Goal: Check status: Check status

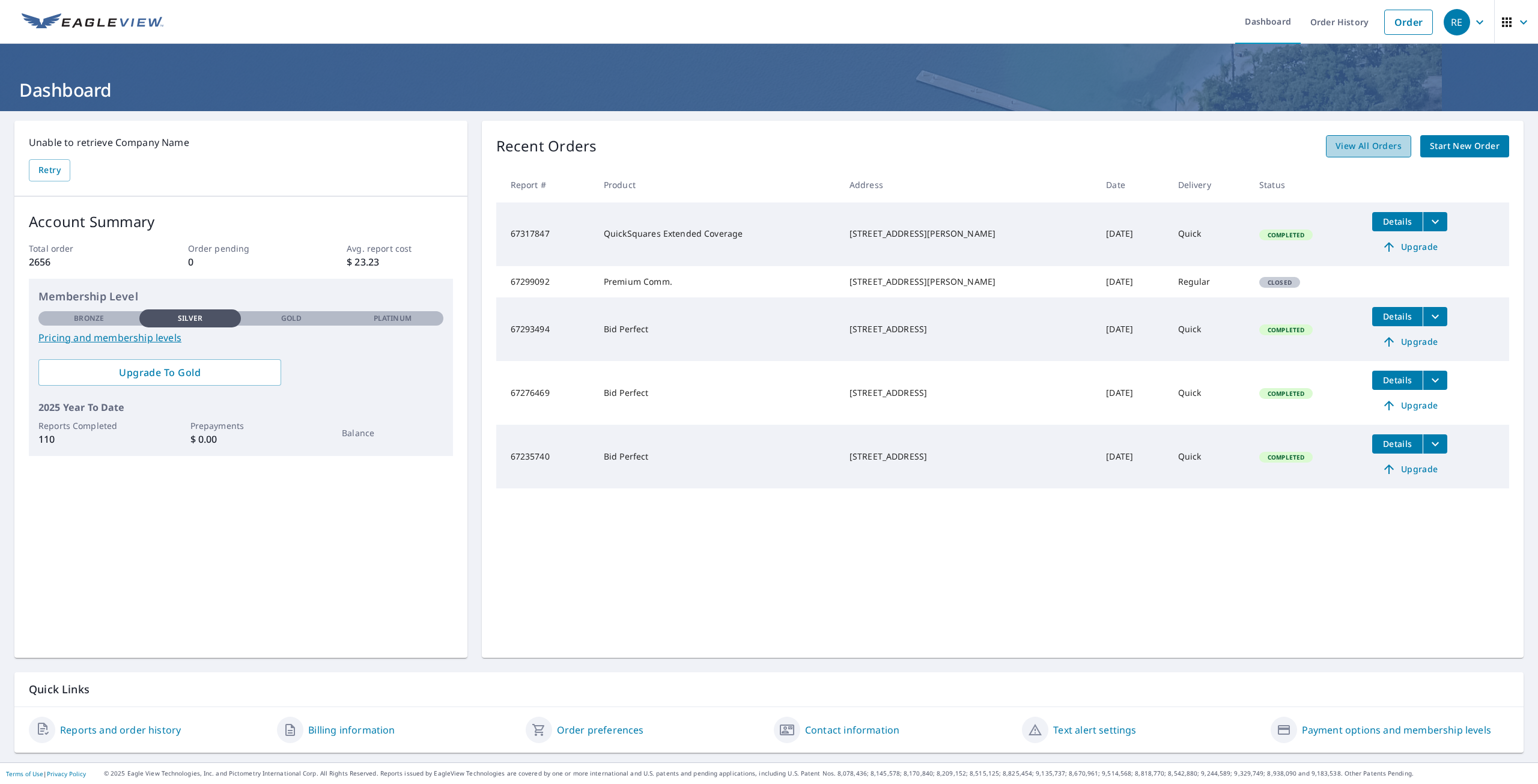
click at [1378, 147] on span "View All Orders" at bounding box center [1368, 145] width 66 height 15
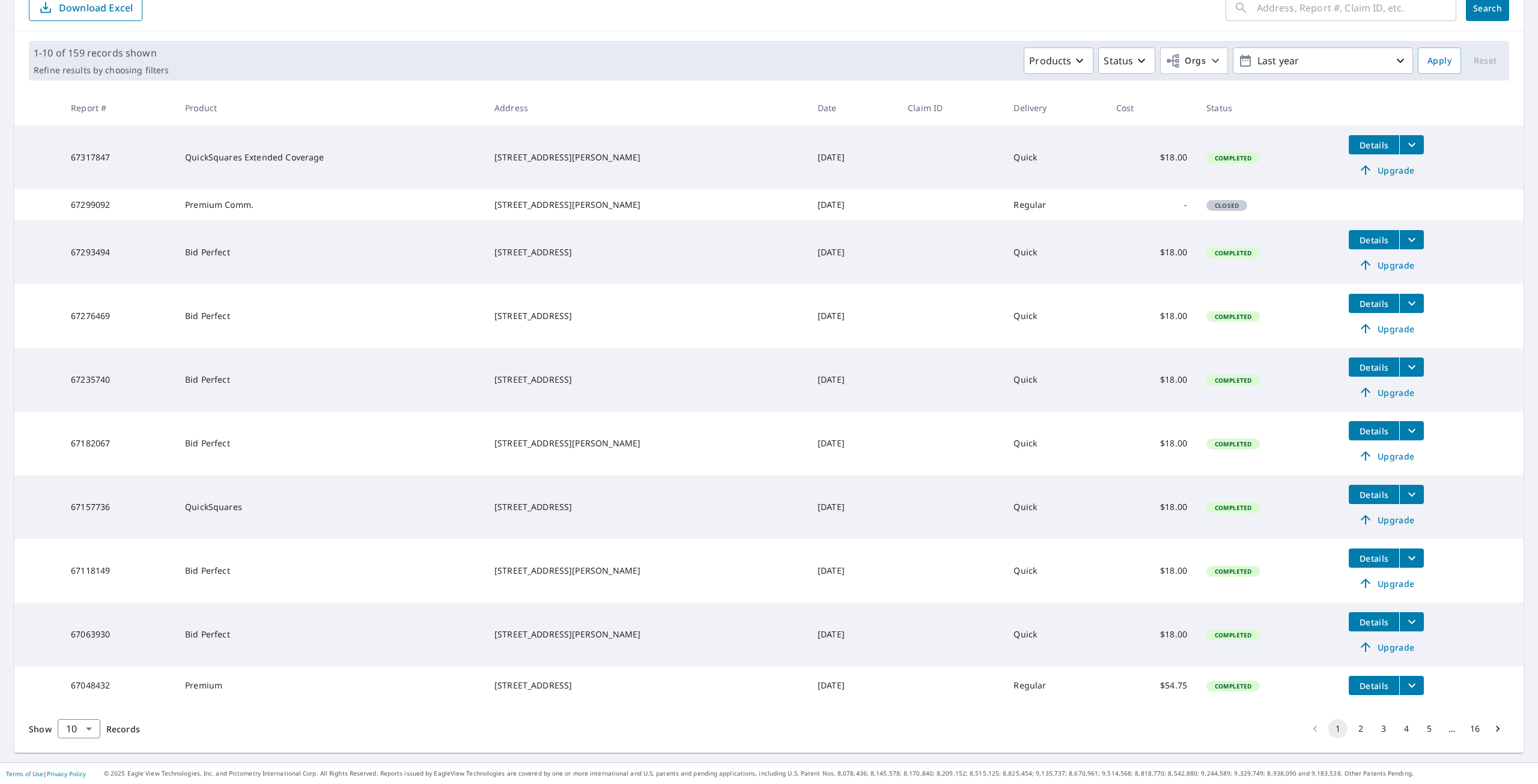
scroll to position [157, 0]
click at [1352, 726] on button "2" at bounding box center [1361, 729] width 19 height 19
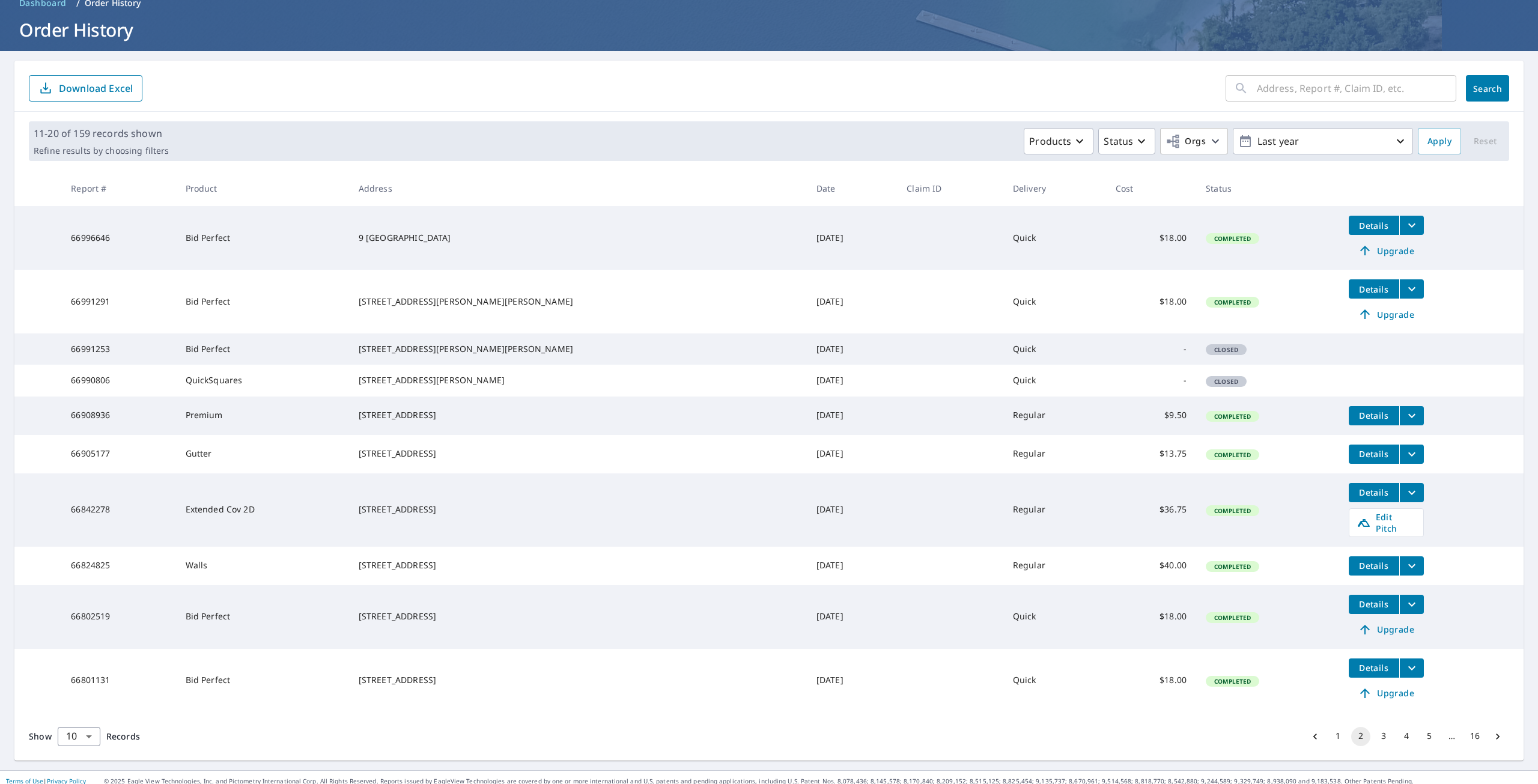
scroll to position [97, 0]
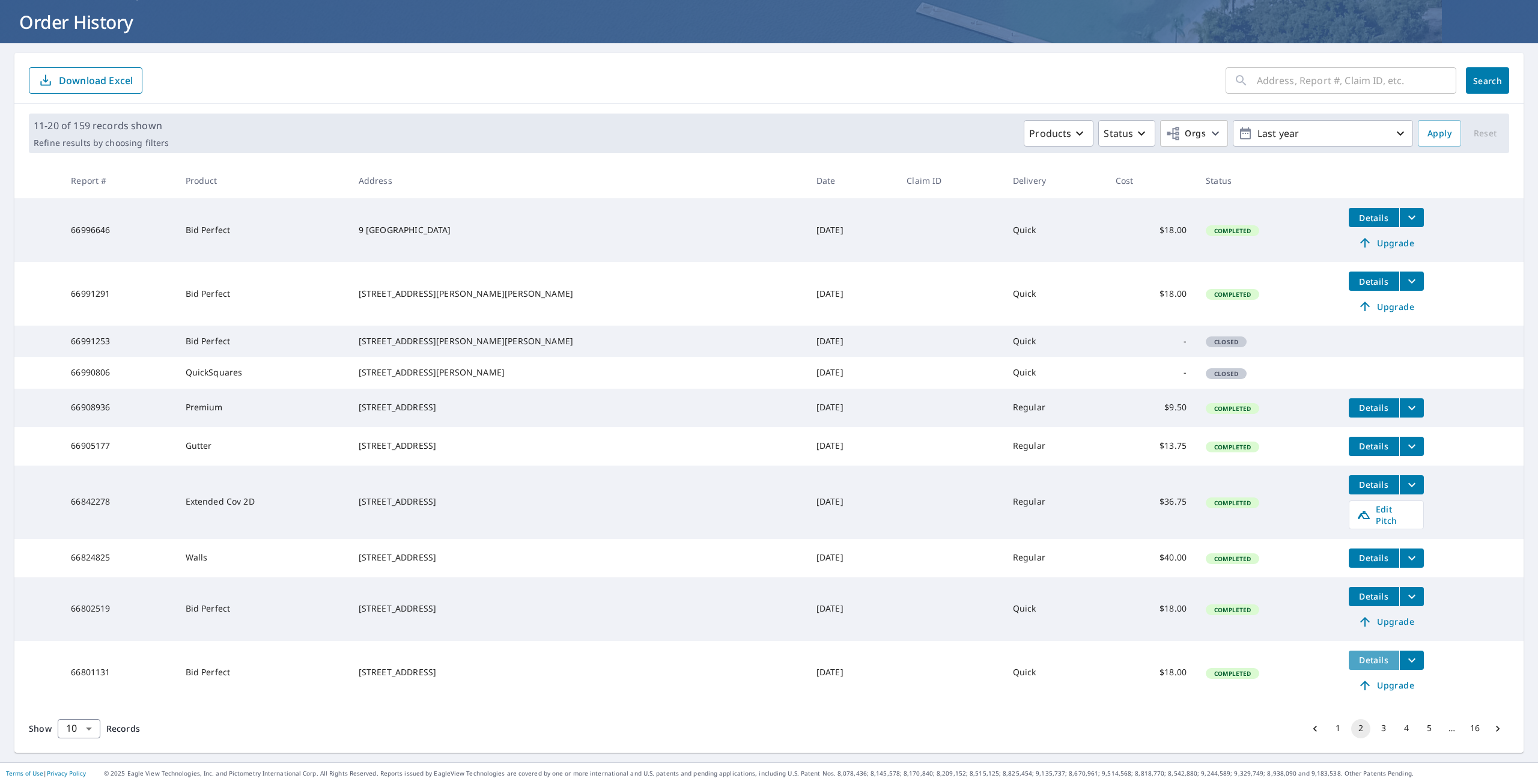
click at [1356, 662] on span "Details" at bounding box center [1373, 660] width 36 height 12
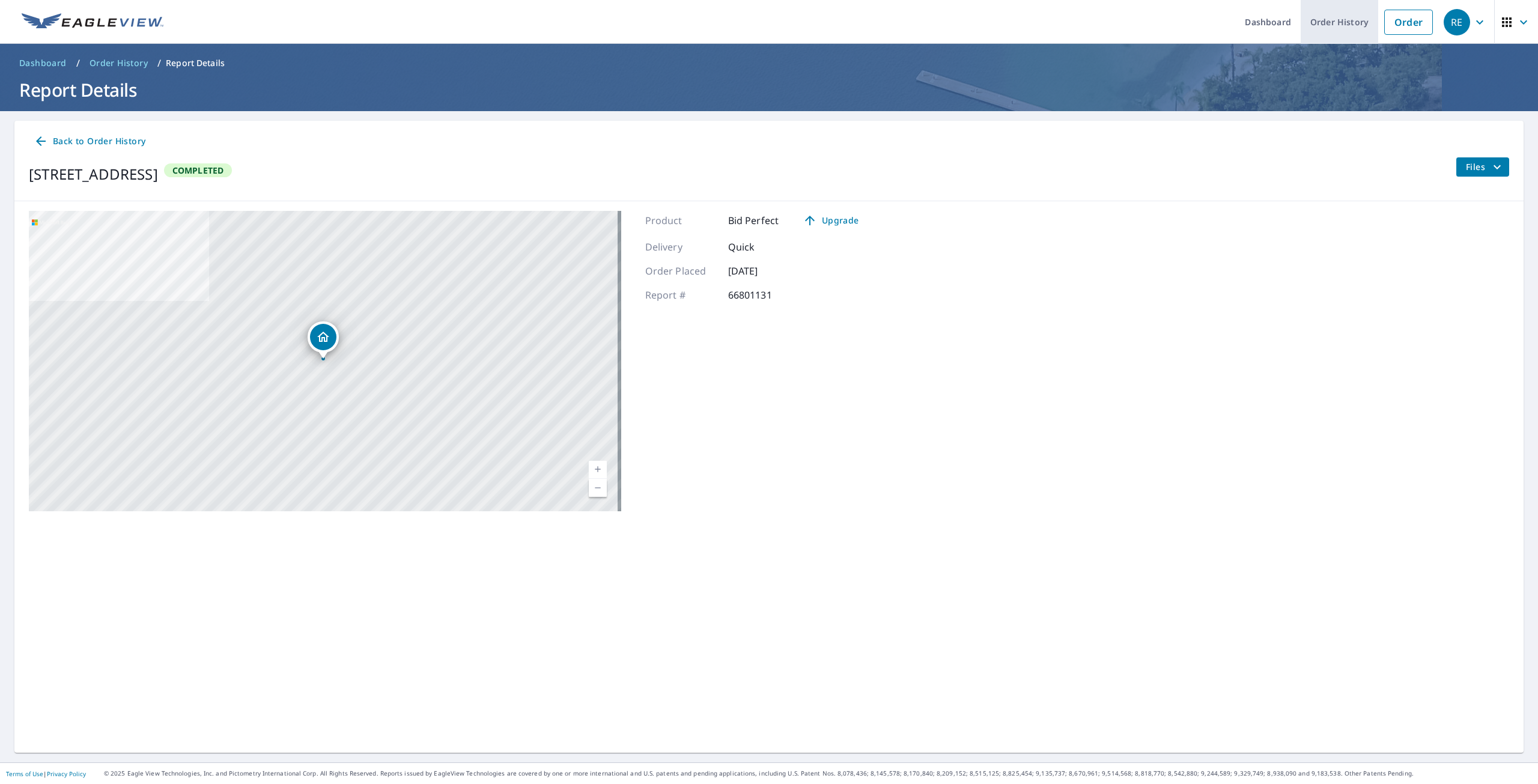
click at [1321, 23] on link "Order History" at bounding box center [1339, 21] width 78 height 44
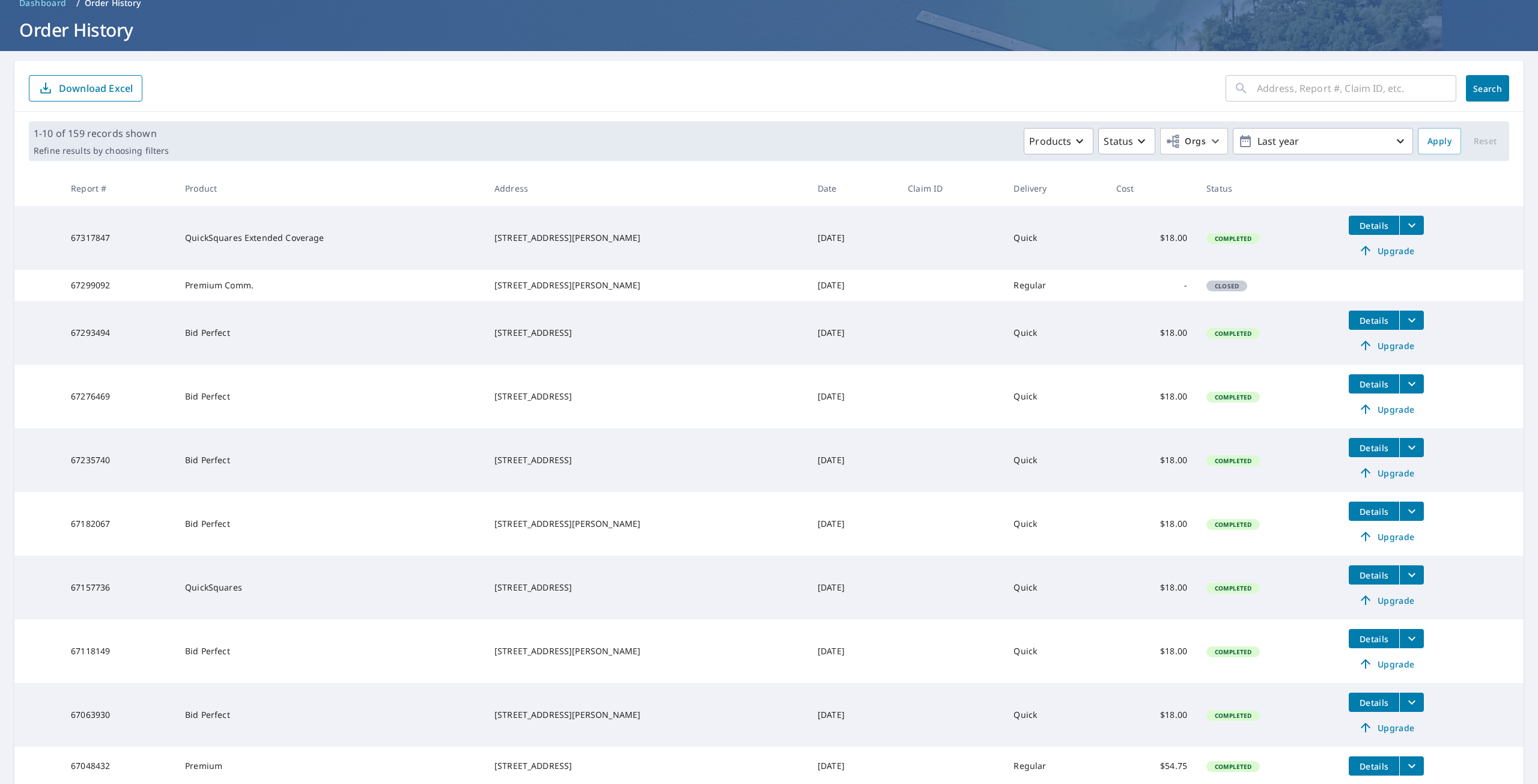
scroll to position [157, 0]
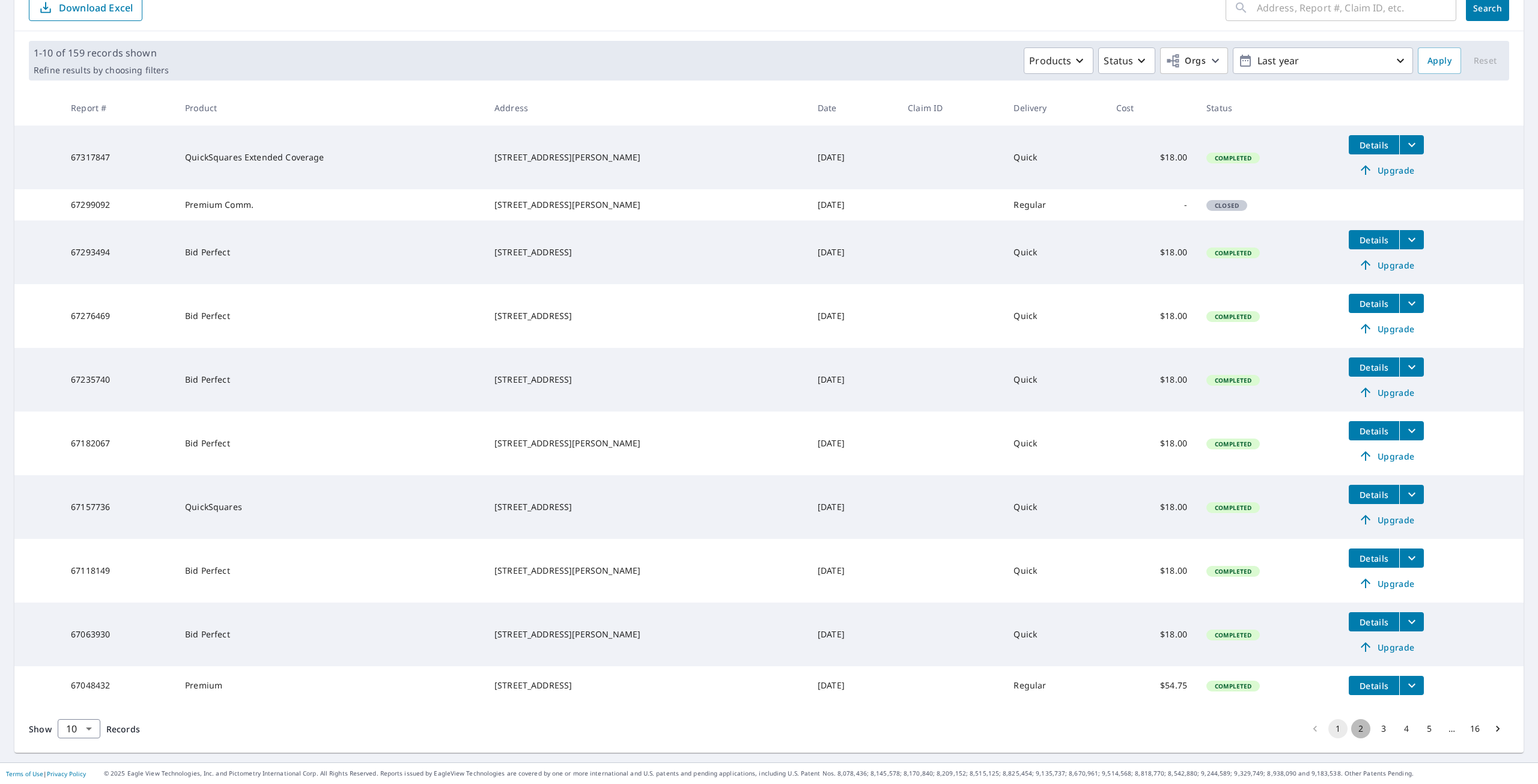
click at [1351, 731] on button "2" at bounding box center [1361, 729] width 19 height 19
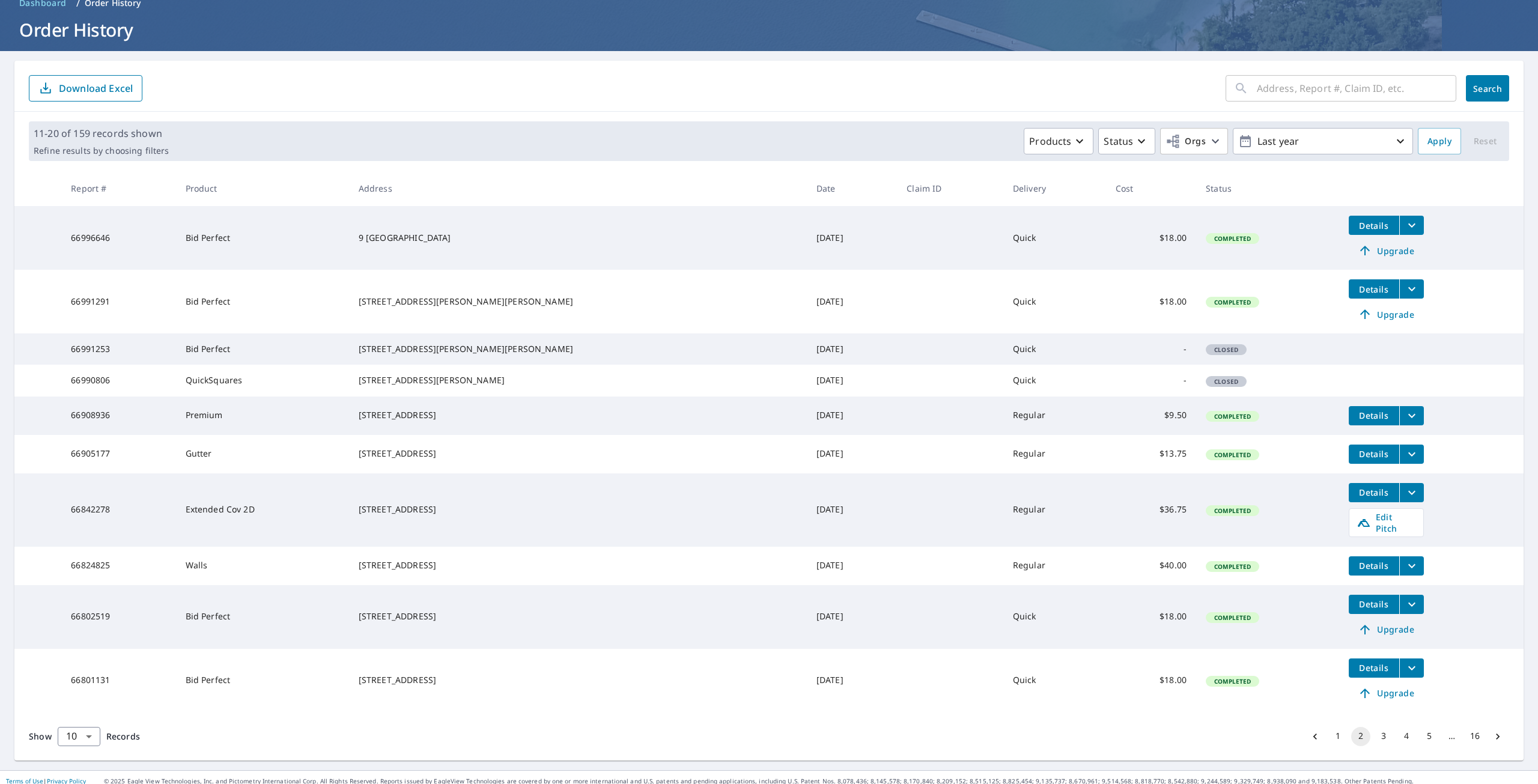
scroll to position [97, 0]
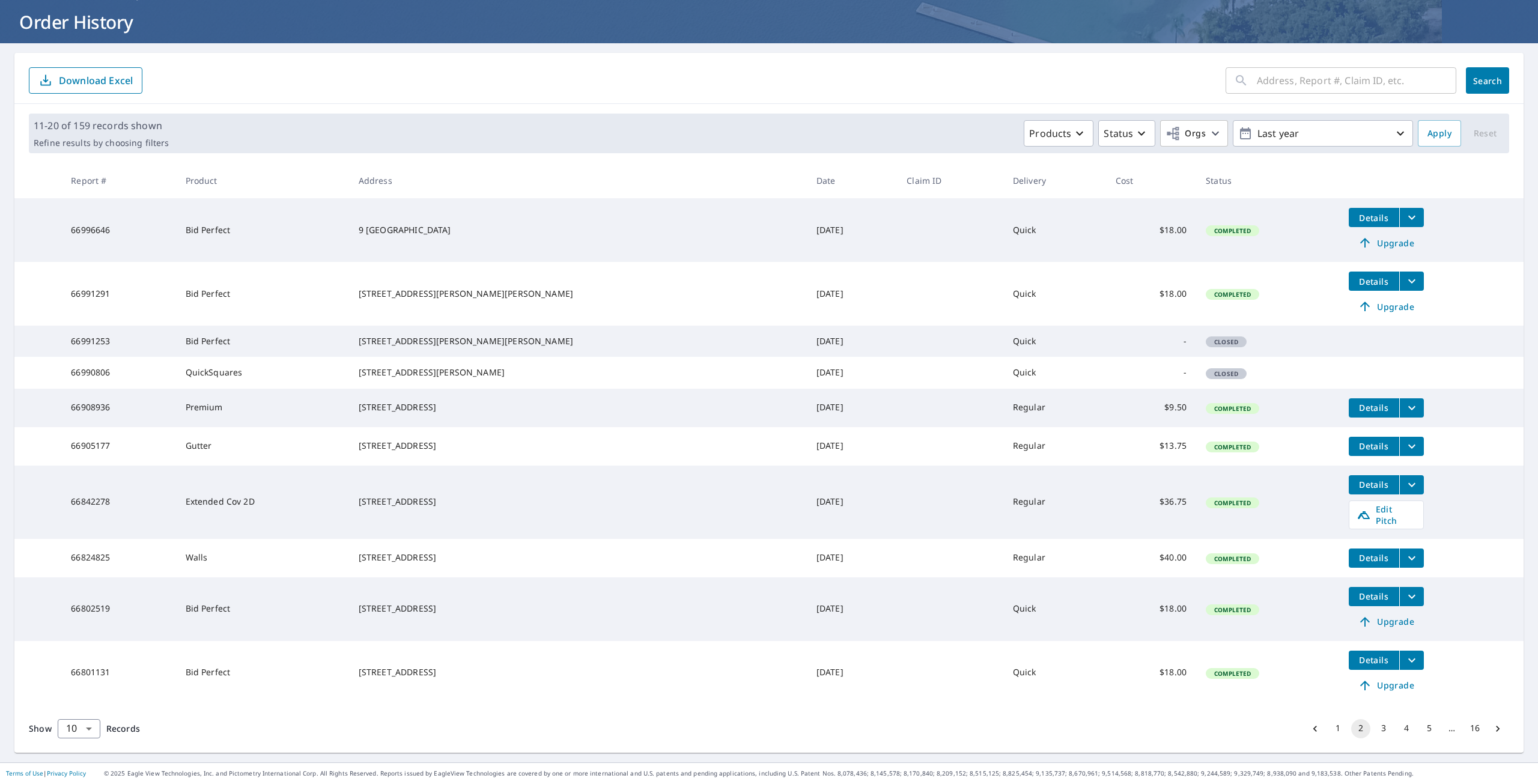
click at [1356, 661] on span "Details" at bounding box center [1373, 660] width 36 height 12
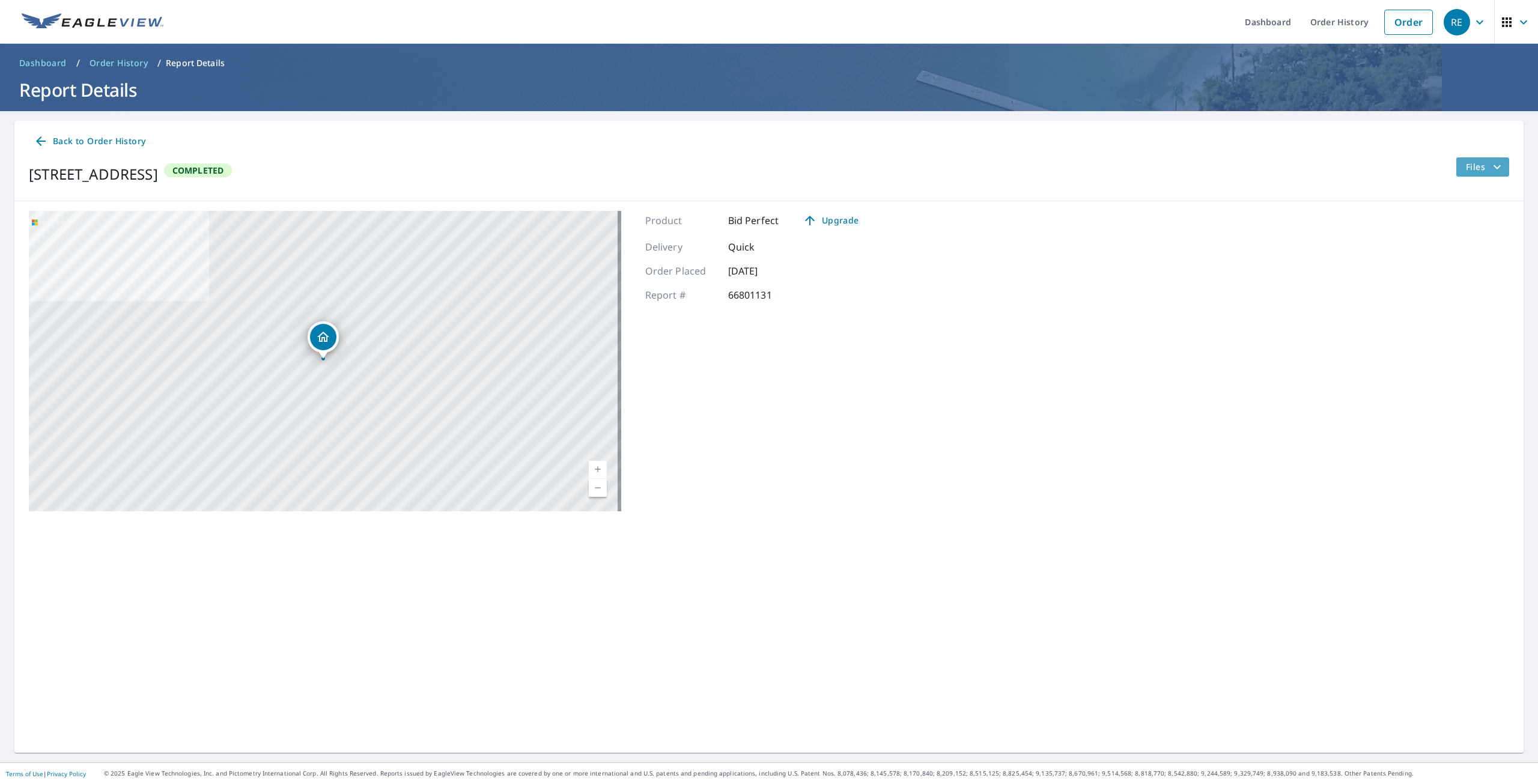
click at [1473, 169] on span "Files" at bounding box center [1485, 167] width 39 height 15
click at [1445, 287] on icon "button" at bounding box center [1443, 286] width 15 height 15
